Goal: Information Seeking & Learning: Find specific fact

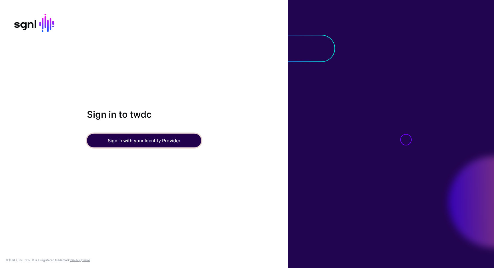
click at [120, 140] on button "Sign in with your Identity Provider" at bounding box center [144, 141] width 114 height 14
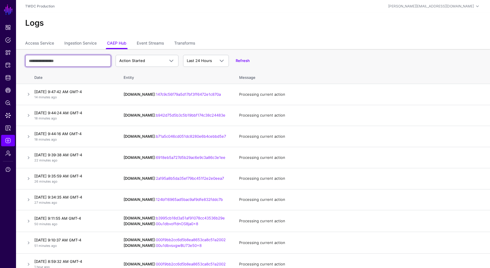
click at [45, 60] on input "text" at bounding box center [68, 61] width 86 height 12
paste input "**********"
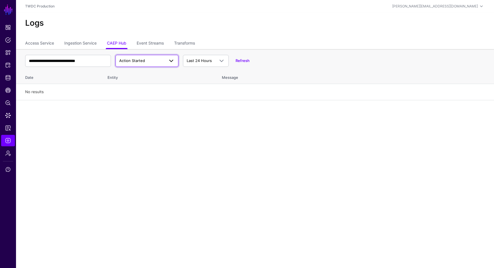
click at [124, 63] on span "Action Started" at bounding box center [141, 61] width 45 height 6
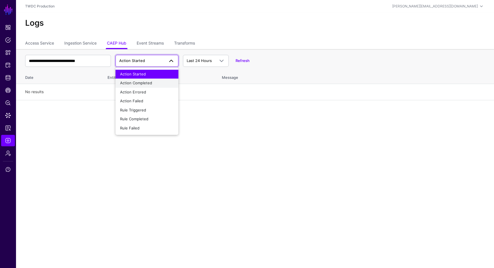
click at [124, 83] on span "Action Completed" at bounding box center [136, 83] width 32 height 5
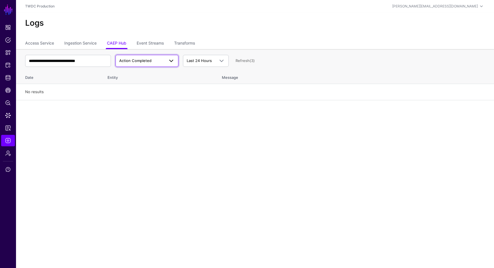
click at [141, 59] on span "Action Completed" at bounding box center [135, 60] width 32 height 5
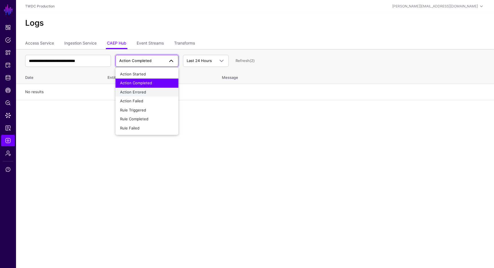
click at [134, 92] on span "Action Errored" at bounding box center [133, 92] width 26 height 5
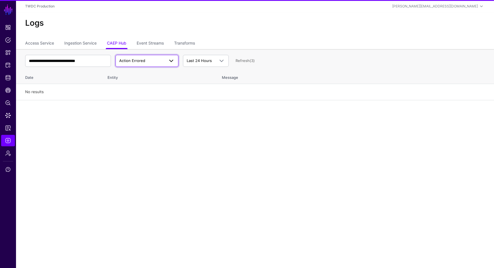
click at [145, 63] on span "Action Errored" at bounding box center [141, 61] width 45 height 6
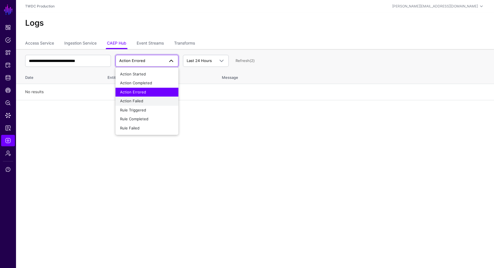
click at [140, 100] on span "Action Failed" at bounding box center [131, 101] width 23 height 5
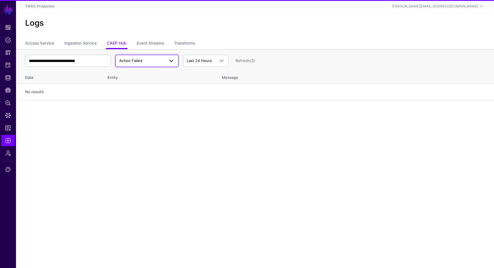
click at [141, 63] on span "Action Failed" at bounding box center [130, 60] width 23 height 5
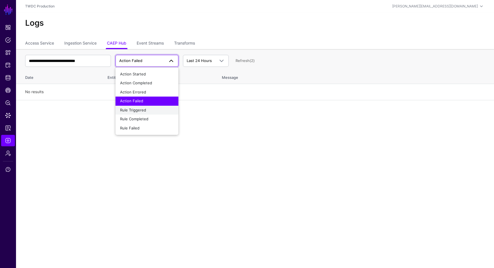
click at [144, 109] on span "Rule Triggered" at bounding box center [133, 110] width 26 height 5
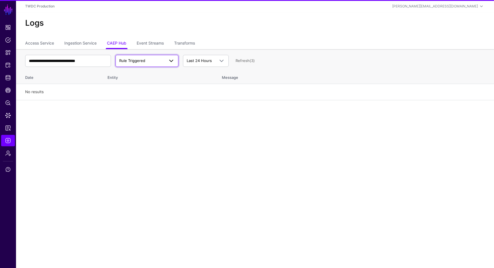
click at [144, 64] on link "Rule Triggered" at bounding box center [146, 61] width 63 height 12
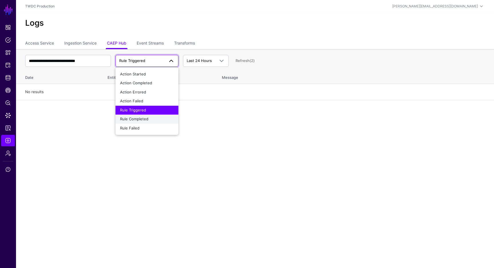
click at [153, 122] on button "Rule Completed" at bounding box center [146, 119] width 63 height 9
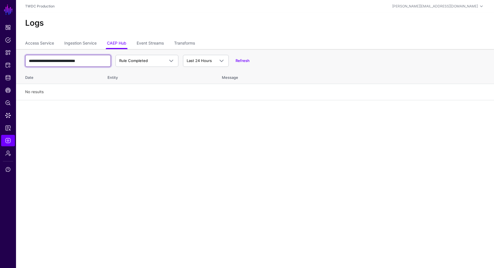
click at [66, 62] on input "**********" at bounding box center [68, 61] width 86 height 12
paste input "text"
click at [131, 80] on th "Entity" at bounding box center [159, 76] width 114 height 15
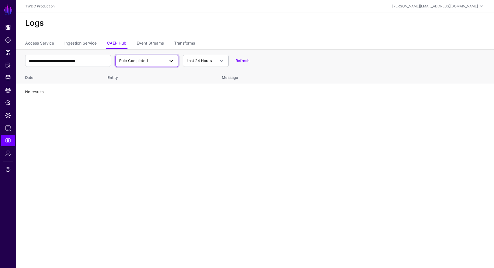
click at [153, 56] on link "Rule Completed" at bounding box center [146, 61] width 63 height 12
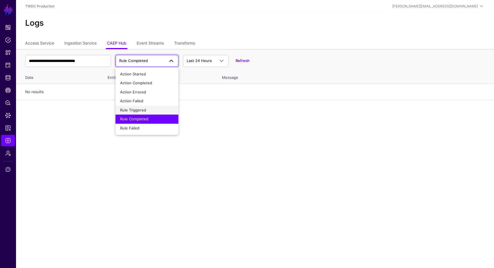
click at [141, 113] on button "Rule Triggered" at bounding box center [146, 110] width 63 height 9
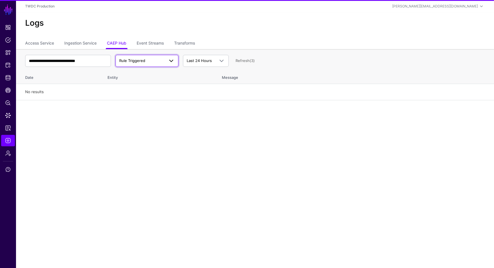
click at [131, 59] on span "Rule Triggered" at bounding box center [132, 60] width 26 height 5
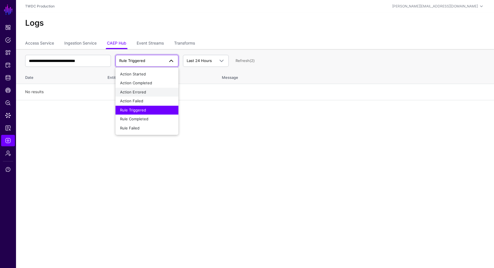
click at [131, 88] on button "Action Errored" at bounding box center [146, 92] width 63 height 9
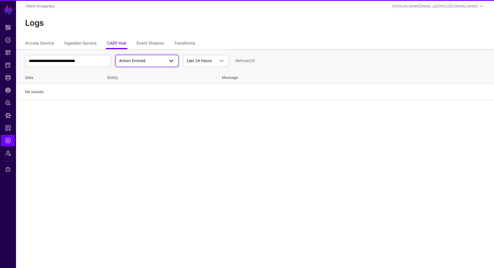
click at [135, 63] on span "Action Errored" at bounding box center [141, 61] width 45 height 6
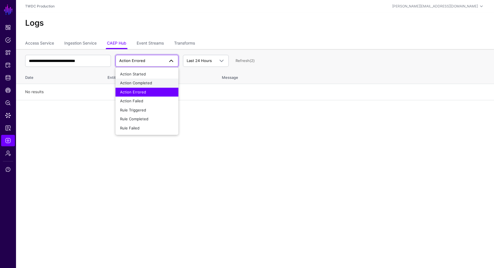
click at [131, 84] on span "Action Completed" at bounding box center [136, 83] width 32 height 5
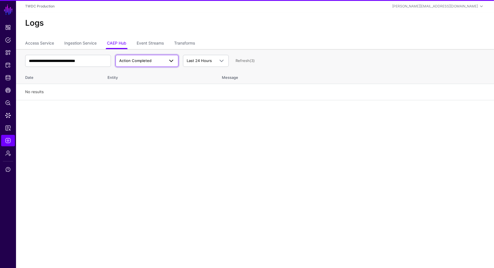
click at [134, 65] on link "Action Completed" at bounding box center [146, 61] width 63 height 12
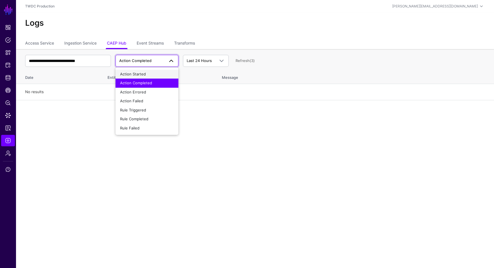
click at [130, 75] on span "Action Started" at bounding box center [133, 74] width 26 height 5
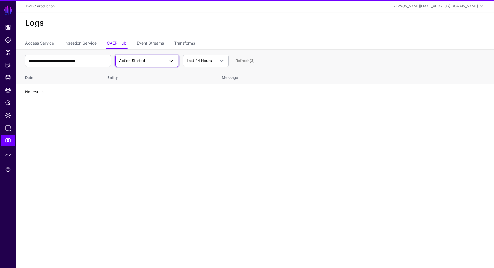
click at [135, 64] on link "Action Started" at bounding box center [146, 61] width 63 height 12
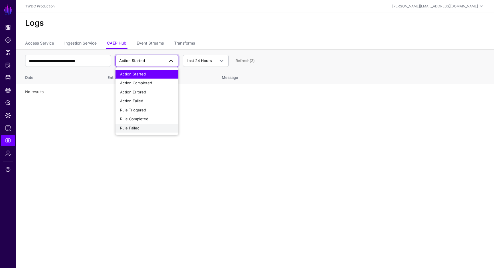
click at [144, 125] on div "Rule Failed" at bounding box center [147, 128] width 54 height 6
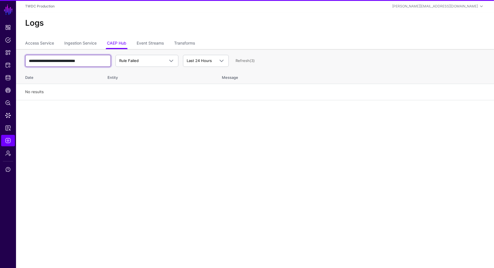
click at [95, 61] on input "**********" at bounding box center [68, 61] width 86 height 12
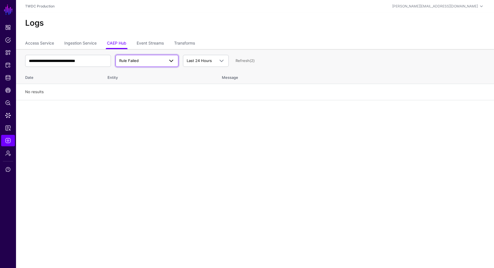
click at [127, 63] on span "Rule Failed" at bounding box center [141, 61] width 45 height 6
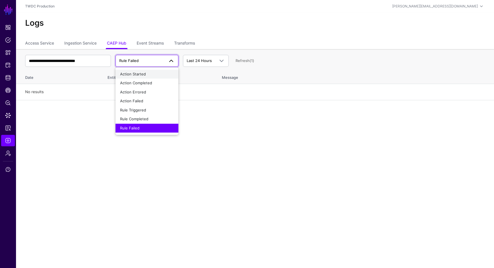
click at [131, 78] on button "Action Started" at bounding box center [146, 74] width 63 height 9
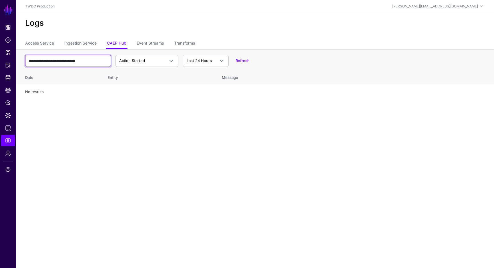
click at [86, 59] on input "**********" at bounding box center [68, 61] width 86 height 12
paste input "text"
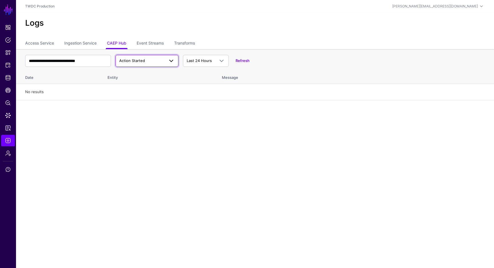
click at [144, 64] on link "Action Started" at bounding box center [146, 61] width 63 height 12
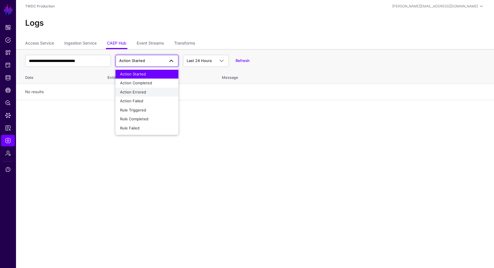
click at [136, 91] on span "Action Errored" at bounding box center [133, 92] width 26 height 5
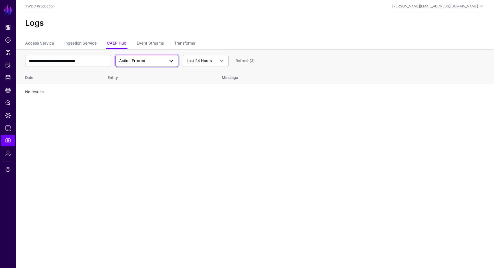
click at [123, 61] on span "Action Errored" at bounding box center [132, 60] width 26 height 5
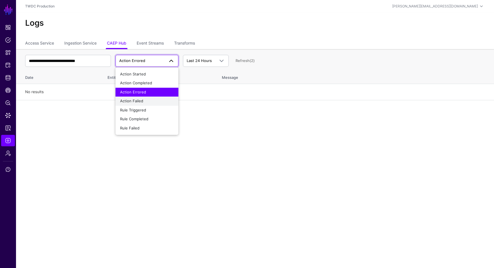
click at [134, 99] on span "Action Failed" at bounding box center [131, 101] width 23 height 5
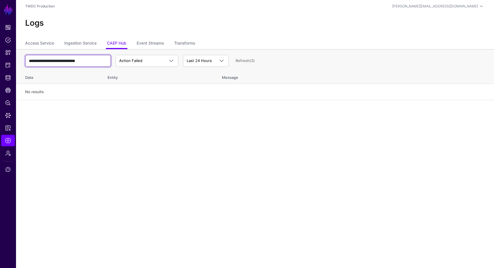
click at [95, 61] on input "**********" at bounding box center [68, 61] width 86 height 12
paste input "text"
type input "**********"
click at [92, 39] on link "Ingestion Service" at bounding box center [80, 43] width 32 height 11
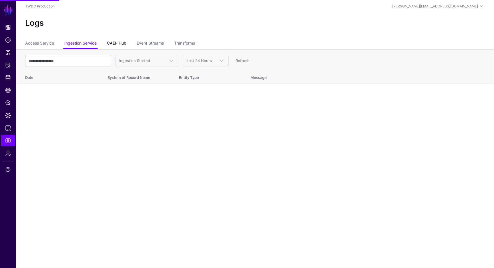
click at [114, 45] on link "CAEP Hub" at bounding box center [116, 43] width 19 height 11
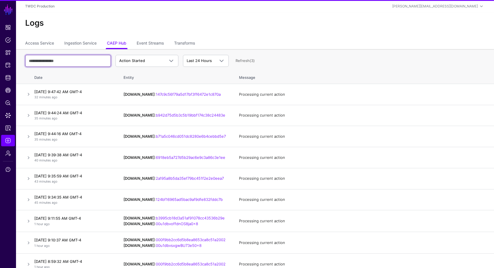
click at [84, 61] on input "text" at bounding box center [68, 61] width 86 height 12
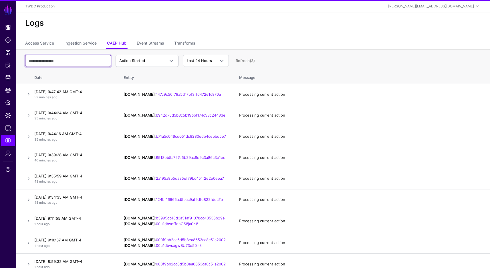
paste input "**********"
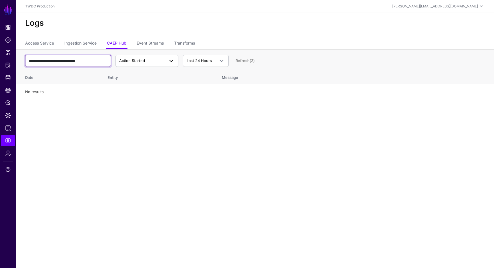
type input "**********"
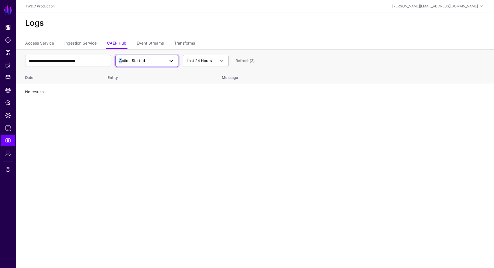
click at [120, 63] on link "Action Started" at bounding box center [146, 61] width 63 height 12
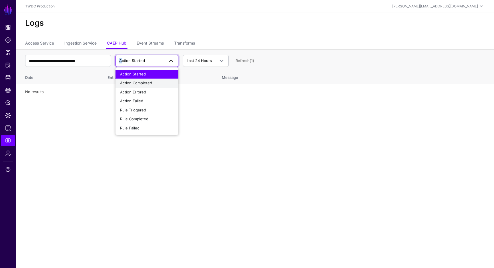
click at [128, 85] on span "Action Completed" at bounding box center [136, 83] width 32 height 5
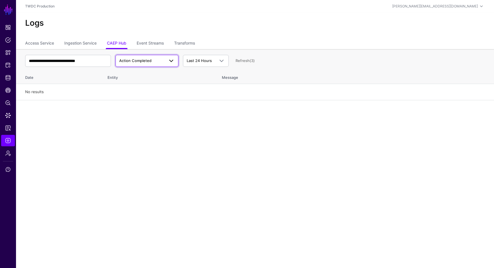
click at [136, 63] on span "Action Completed" at bounding box center [141, 61] width 45 height 6
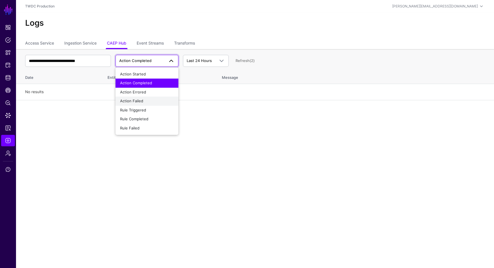
click at [139, 97] on button "Action Failed" at bounding box center [146, 101] width 63 height 9
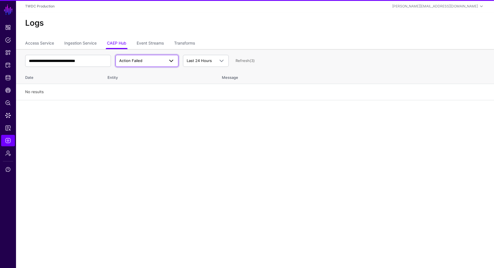
click at [139, 63] on span "Action Failed" at bounding box center [141, 61] width 45 height 6
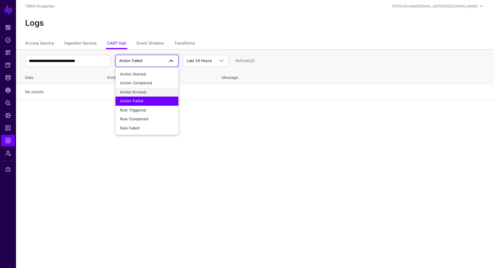
click at [139, 93] on span "Action Errored" at bounding box center [133, 92] width 26 height 5
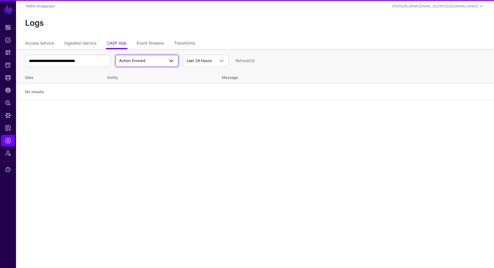
click at [140, 59] on span "Action Errored" at bounding box center [132, 60] width 26 height 5
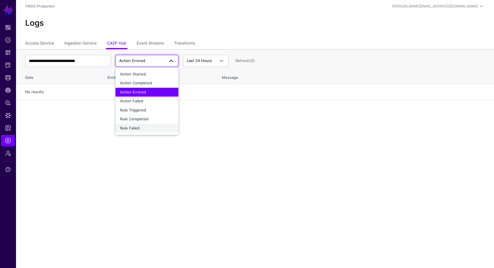
click at [143, 127] on div "Rule Failed" at bounding box center [147, 128] width 54 height 6
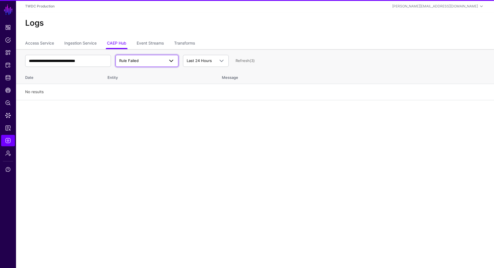
click at [137, 66] on link "Rule Failed" at bounding box center [146, 61] width 63 height 12
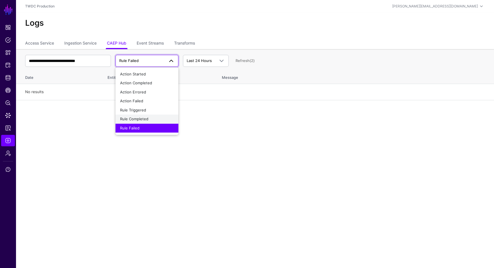
click at [137, 119] on span "Rule Completed" at bounding box center [134, 119] width 28 height 5
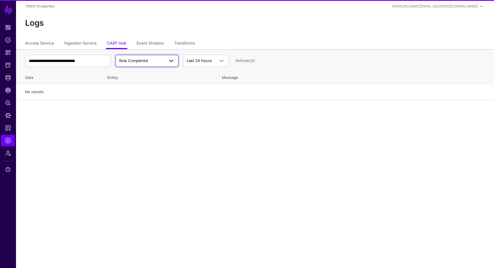
click at [141, 60] on span "Rule Completed" at bounding box center [133, 60] width 29 height 5
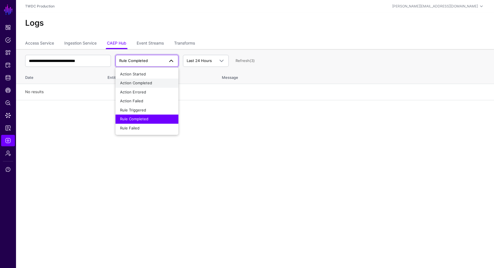
click at [142, 84] on span "Action Completed" at bounding box center [136, 83] width 32 height 5
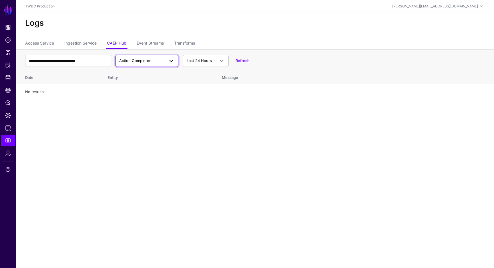
click at [124, 64] on link "Action Completed" at bounding box center [146, 61] width 63 height 12
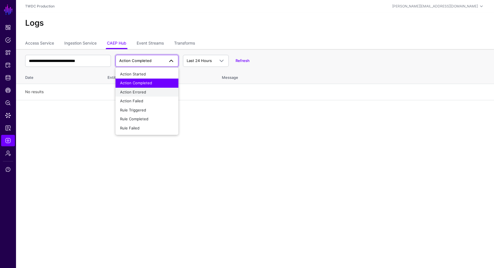
click at [127, 95] on div "Action Errored" at bounding box center [147, 92] width 54 height 6
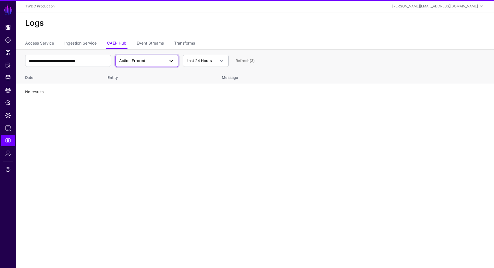
click at [128, 63] on span "Action Errored" at bounding box center [146, 60] width 55 height 7
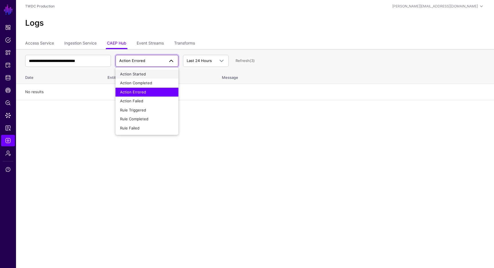
click at [128, 78] on button "Action Started" at bounding box center [146, 74] width 63 height 9
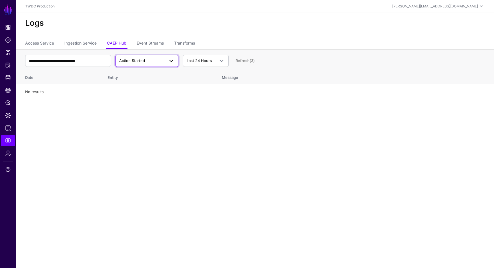
click at [134, 65] on link "Action Started" at bounding box center [146, 61] width 63 height 12
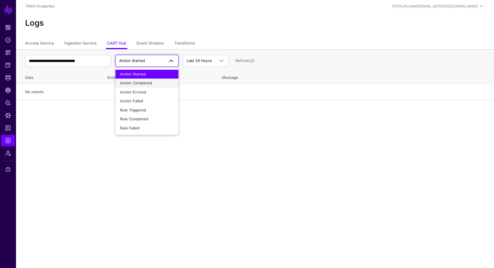
click at [133, 84] on span "Action Completed" at bounding box center [136, 83] width 32 height 5
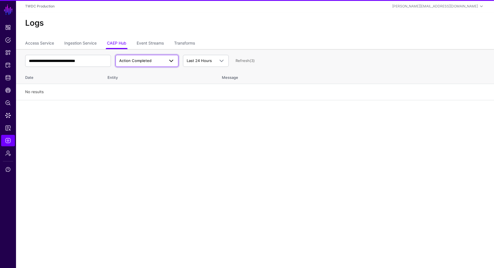
click at [132, 66] on link "Action Completed" at bounding box center [146, 61] width 63 height 12
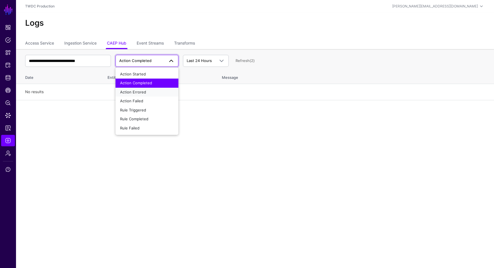
click at [140, 91] on span "Action Errored" at bounding box center [133, 92] width 26 height 5
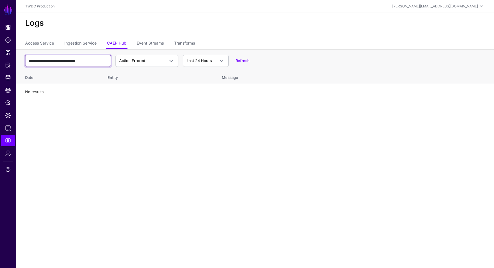
click at [57, 58] on input "**********" at bounding box center [68, 61] width 86 height 12
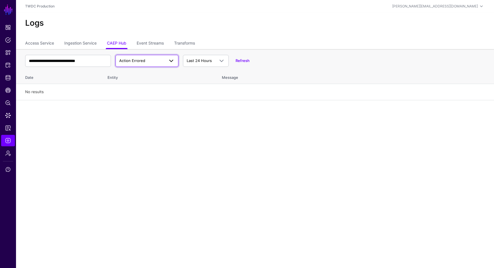
click at [133, 63] on span "Action Errored" at bounding box center [146, 60] width 55 height 7
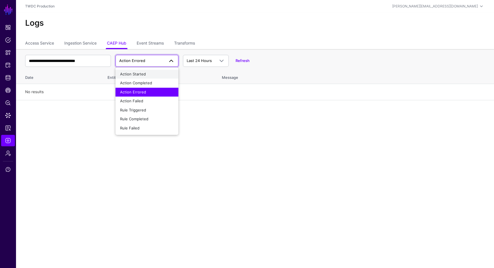
click at [134, 75] on span "Action Started" at bounding box center [133, 74] width 26 height 5
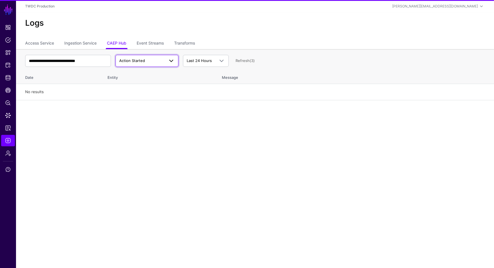
click at [135, 63] on span "Action Started" at bounding box center [141, 61] width 45 height 6
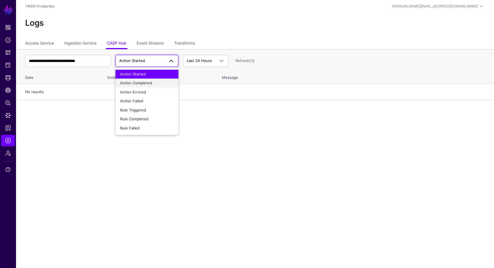
click at [134, 81] on span "Action Completed" at bounding box center [136, 83] width 32 height 5
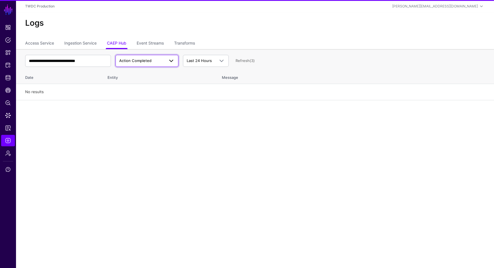
click at [141, 65] on link "Action Completed" at bounding box center [146, 61] width 63 height 12
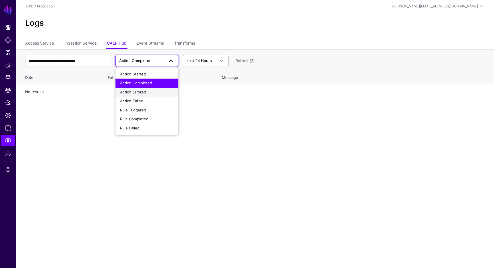
click at [138, 93] on span "Action Errored" at bounding box center [133, 92] width 26 height 5
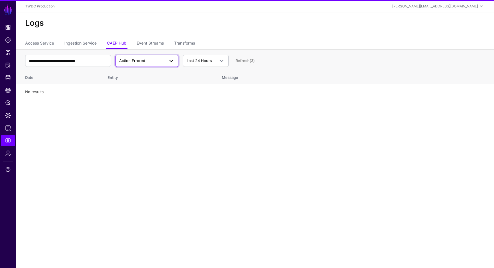
click at [145, 55] on link "Action Errored" at bounding box center [146, 61] width 63 height 12
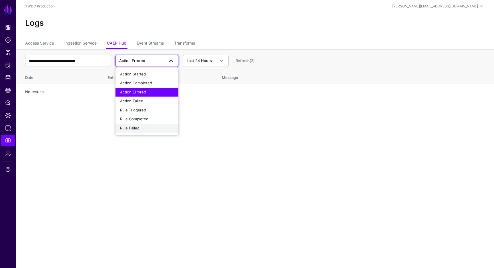
click at [134, 128] on span "Rule Failed" at bounding box center [129, 128] width 19 height 5
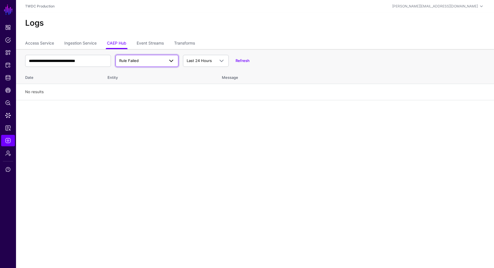
click at [128, 59] on span "Rule Failed" at bounding box center [128, 60] width 19 height 5
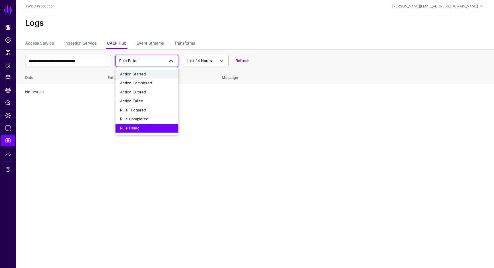
click at [128, 74] on span "Action Started" at bounding box center [133, 74] width 26 height 5
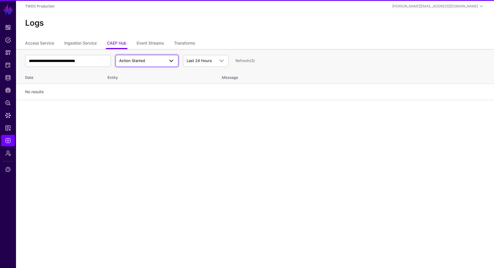
click at [135, 57] on link "Action Started" at bounding box center [146, 61] width 63 height 12
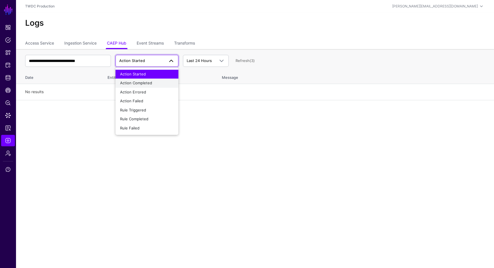
click at [137, 80] on button "Action Completed" at bounding box center [146, 83] width 63 height 9
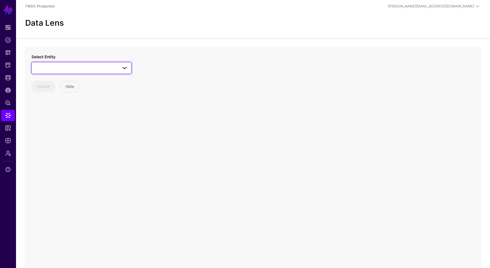
click at [124, 68] on span at bounding box center [124, 68] width 7 height 7
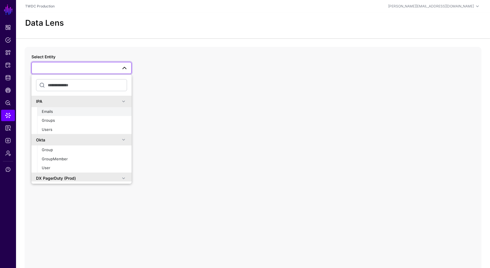
click at [95, 108] on button "Emails" at bounding box center [84, 111] width 94 height 9
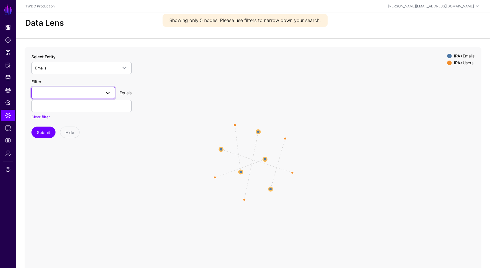
click at [91, 95] on span at bounding box center [73, 92] width 76 height 7
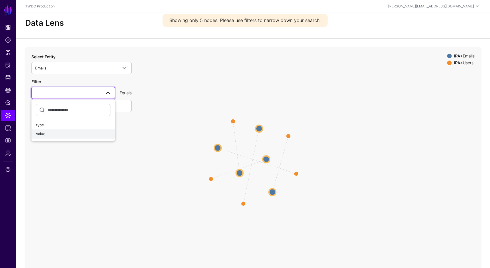
click at [84, 132] on div "value" at bounding box center [73, 134] width 74 height 6
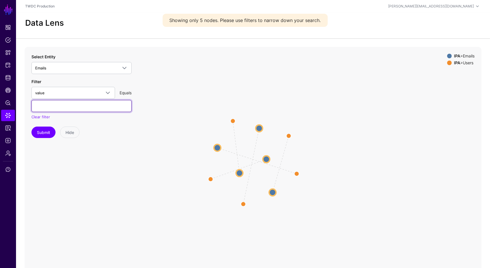
click at [85, 110] on input "text" at bounding box center [81, 106] width 100 height 12
paste input "**********"
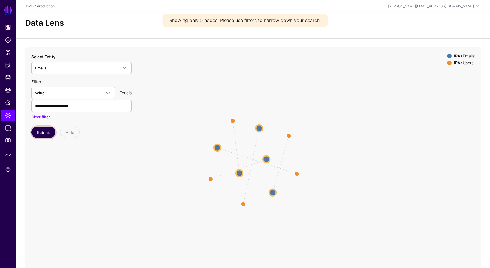
click at [50, 130] on button "Submit" at bounding box center [43, 132] width 24 height 11
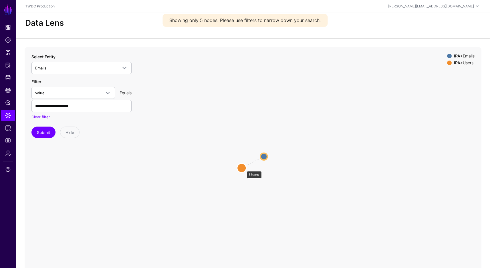
click at [243, 169] on circle at bounding box center [241, 167] width 9 height 9
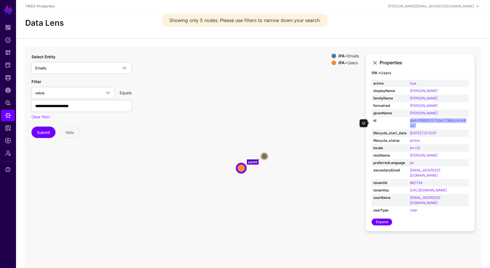
drag, startPoint x: 417, startPoint y: 126, endPoint x: 408, endPoint y: 121, distance: 9.7
click at [408, 121] on td "db441f68f0315700a5726bfa245482e7" at bounding box center [438, 123] width 61 height 13
copy link "db441f68f0315700a5726bfa245482e7"
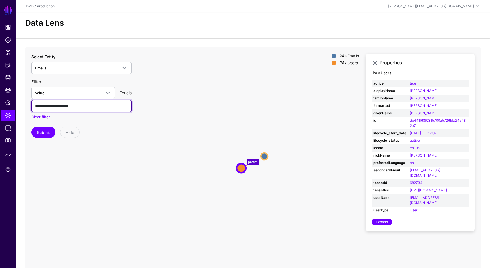
click at [109, 107] on input "**********" at bounding box center [81, 106] width 100 height 12
paste input "***"
click at [46, 133] on button "Submit" at bounding box center [43, 132] width 24 height 11
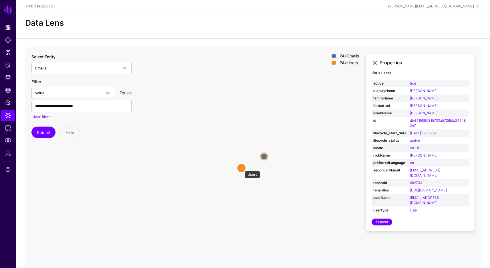
click at [242, 168] on circle at bounding box center [241, 167] width 9 height 9
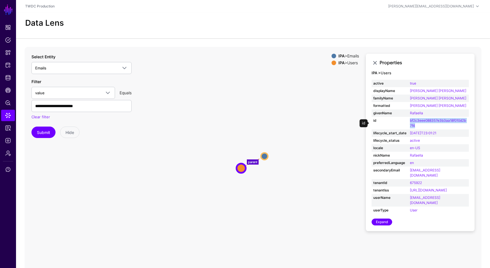
drag, startPoint x: 422, startPoint y: 126, endPoint x: 408, endPoint y: 121, distance: 15.8
click at [408, 121] on td "bf2c3eee088357e3b3aa18f010d2b7f4" at bounding box center [438, 123] width 61 height 13
copy link "bf2c3eee088357e3b3aa18f010d2b7f4"
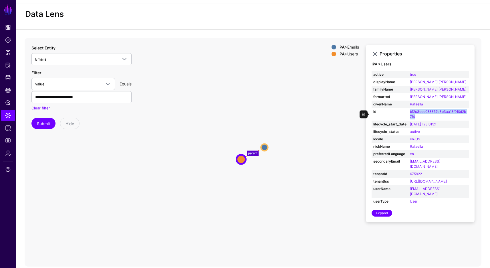
scroll to position [16, 0]
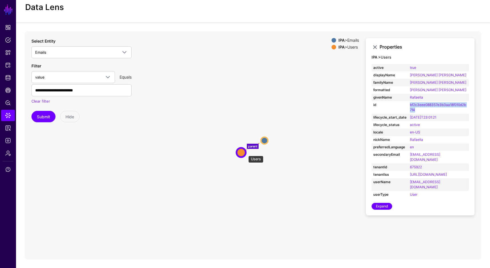
click at [245, 153] on circle at bounding box center [240, 152] width 9 height 9
click at [265, 141] on circle at bounding box center [264, 140] width 7 height 7
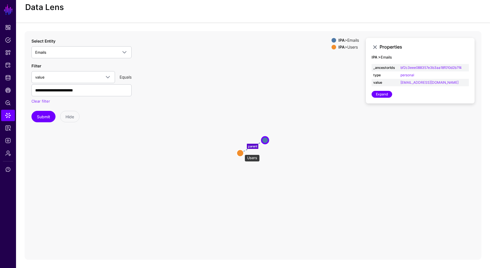
click at [241, 152] on circle at bounding box center [240, 152] width 7 height 7
click at [241, 155] on circle at bounding box center [239, 153] width 7 height 7
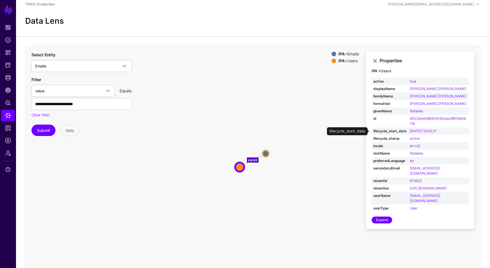
scroll to position [0, 0]
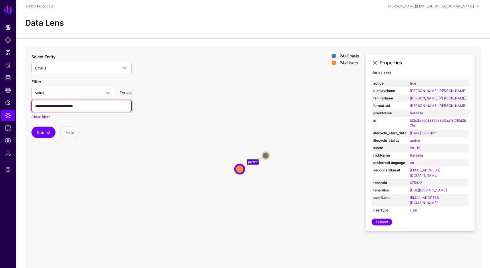
click at [82, 107] on input "**********" at bounding box center [81, 106] width 100 height 12
paste input "text"
click at [49, 133] on button "Submit" at bounding box center [43, 132] width 24 height 11
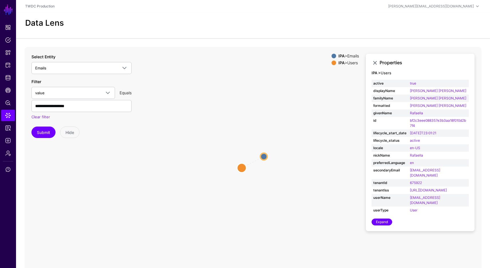
click at [241, 169] on circle at bounding box center [241, 167] width 9 height 9
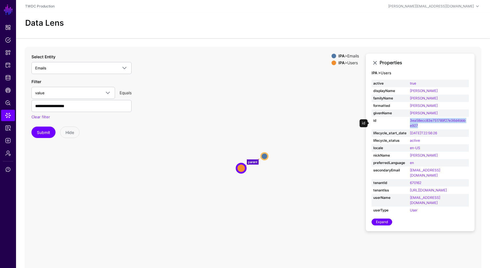
drag, startPoint x: 418, startPoint y: 124, endPoint x: 408, endPoint y: 121, distance: 11.0
click at [408, 121] on td "3ea58ecc83e751789f27e36d4bbbe927" at bounding box center [438, 123] width 61 height 13
copy link "3ea58ecc83e751789f27e36d4bbbe927"
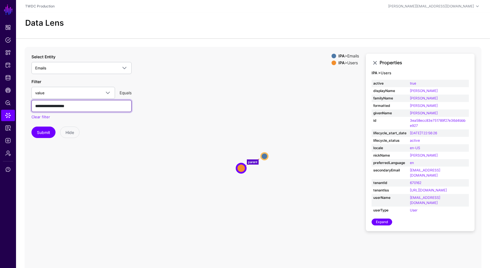
click at [43, 110] on input "**********" at bounding box center [81, 106] width 100 height 12
paste input "***"
click at [41, 134] on button "Submit" at bounding box center [43, 132] width 24 height 11
click at [240, 168] on circle at bounding box center [241, 167] width 9 height 9
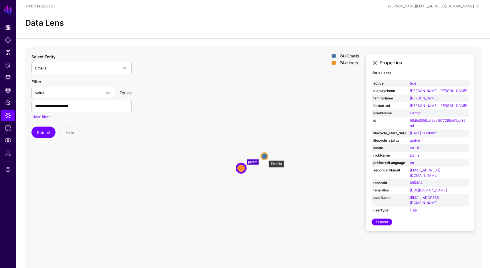
click at [266, 157] on circle at bounding box center [264, 156] width 7 height 7
click at [264, 157] on circle at bounding box center [264, 156] width 7 height 7
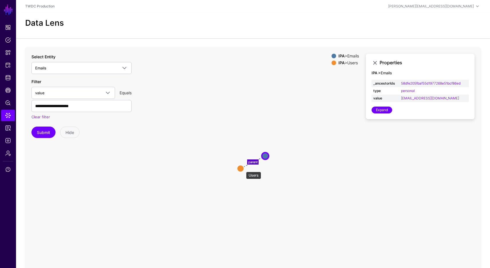
click at [243, 169] on circle at bounding box center [240, 168] width 7 height 7
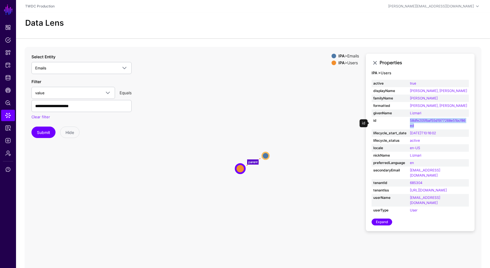
drag, startPoint x: 419, startPoint y: 127, endPoint x: 408, endPoint y: 123, distance: 11.4
click at [408, 123] on td "58dfe205fbaf55d1977268e51bcf86ed" at bounding box center [438, 123] width 61 height 13
copy link "58dfe205fbaf55d1977268e51bcf86ed"
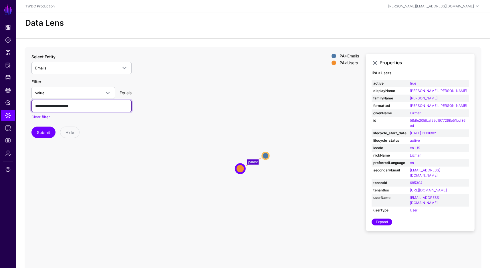
click at [71, 103] on input "**********" at bounding box center [81, 106] width 100 height 12
paste input "text"
type input "**********"
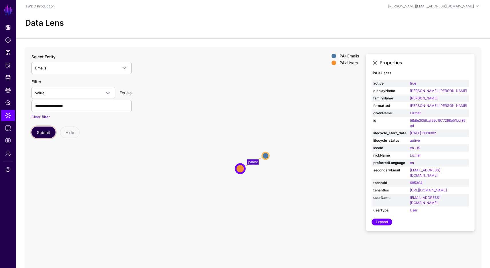
click at [49, 132] on button "Submit" at bounding box center [43, 132] width 24 height 11
drag, startPoint x: 412, startPoint y: 123, endPoint x: 408, endPoint y: 120, distance: 4.8
click at [408, 120] on td "58dfe205fbaf55d1977268e51bcf86ed" at bounding box center [438, 123] width 61 height 13
copy link "58dfe205fbaf55d1977268e51bcf86ed"
drag, startPoint x: 424, startPoint y: 177, endPoint x: 410, endPoint y: 179, distance: 14.7
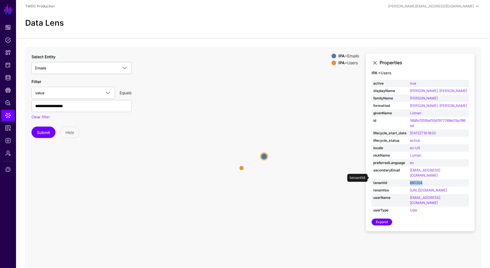
click at [410, 179] on td "685304" at bounding box center [438, 182] width 61 height 7
copy link "685304"
click at [75, 104] on input "**********" at bounding box center [81, 106] width 100 height 12
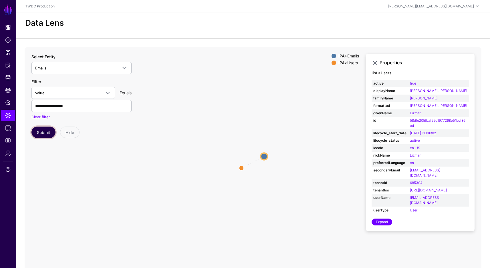
click at [47, 131] on button "Submit" at bounding box center [43, 132] width 24 height 11
click at [263, 156] on circle at bounding box center [263, 156] width 7 height 7
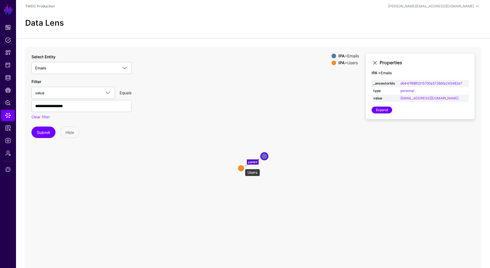
click at [242, 166] on circle at bounding box center [241, 168] width 7 height 7
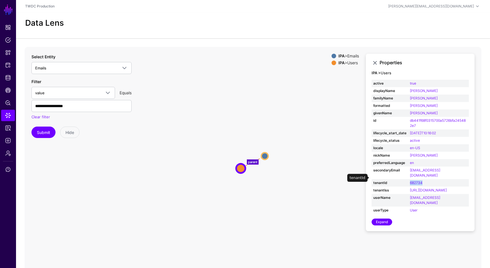
drag, startPoint x: 424, startPoint y: 178, endPoint x: 408, endPoint y: 178, distance: 16.3
click at [408, 179] on td "682734" at bounding box center [438, 182] width 61 height 7
copy link "682734"
click at [50, 132] on button "Submit" at bounding box center [43, 132] width 24 height 11
